Goal: Transaction & Acquisition: Purchase product/service

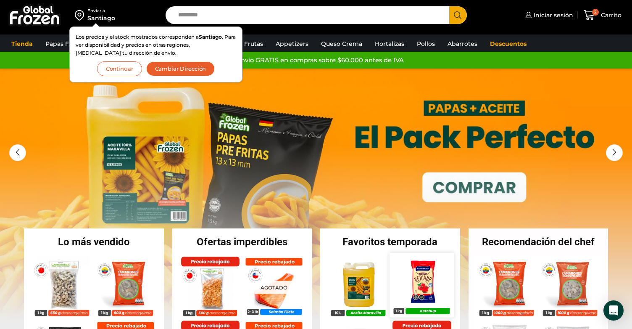
click at [415, 284] on img at bounding box center [422, 285] width 64 height 64
click at [115, 66] on button "Continuar" at bounding box center [119, 68] width 45 height 15
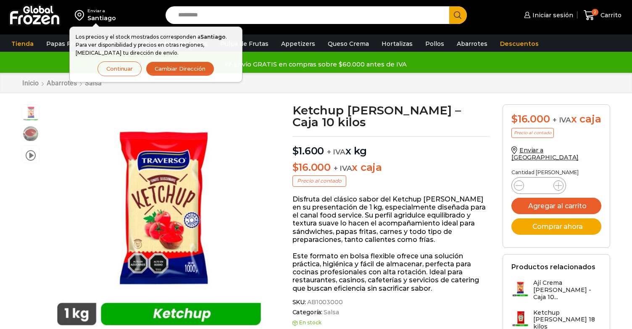
scroll to position [0, 0]
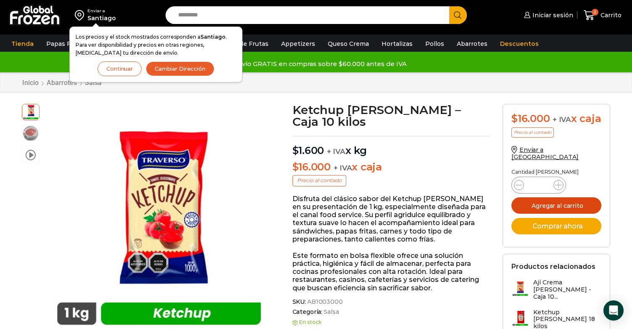
click at [533, 213] on button "Agregar al carrito" at bounding box center [556, 205] width 90 height 16
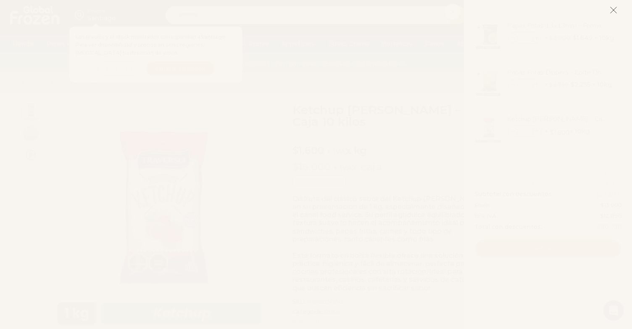
click at [611, 9] on icon at bounding box center [614, 10] width 8 height 8
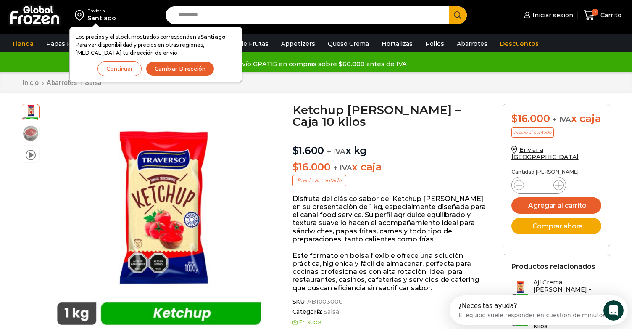
scroll to position [0, 0]
